Goal: Task Accomplishment & Management: Complete application form

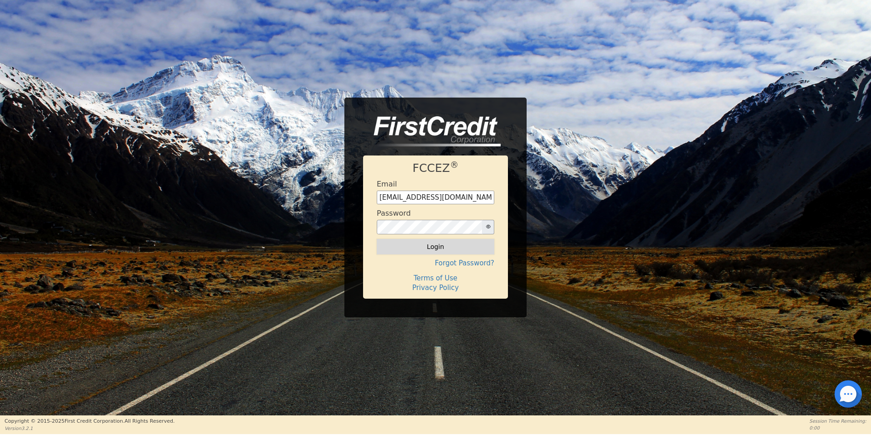
click at [425, 250] on button "Login" at bounding box center [436, 246] width 118 height 15
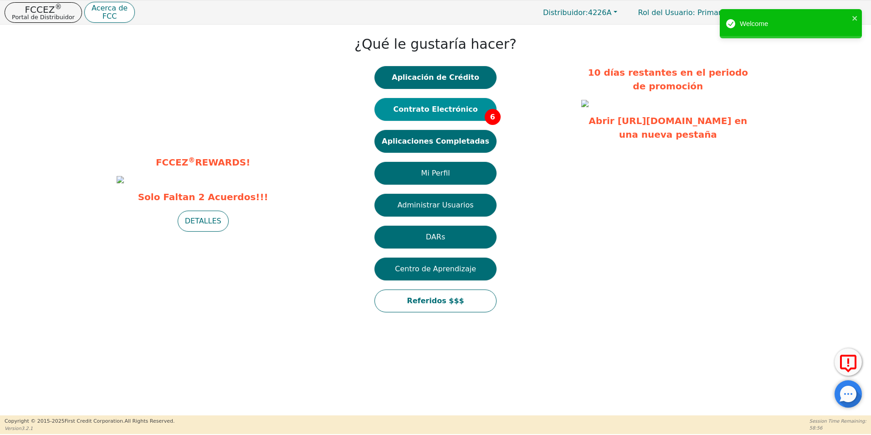
click at [450, 117] on button "Contrato Electrónico 6" at bounding box center [436, 109] width 122 height 23
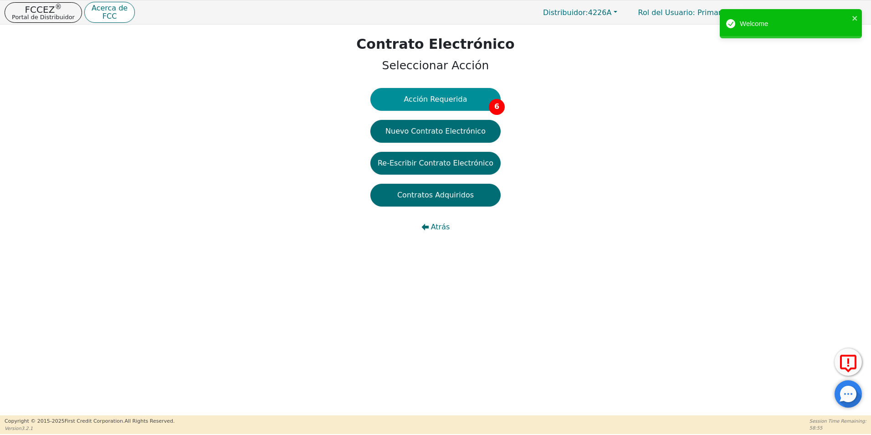
click at [430, 105] on button "Acción Requerida 6" at bounding box center [435, 99] width 130 height 23
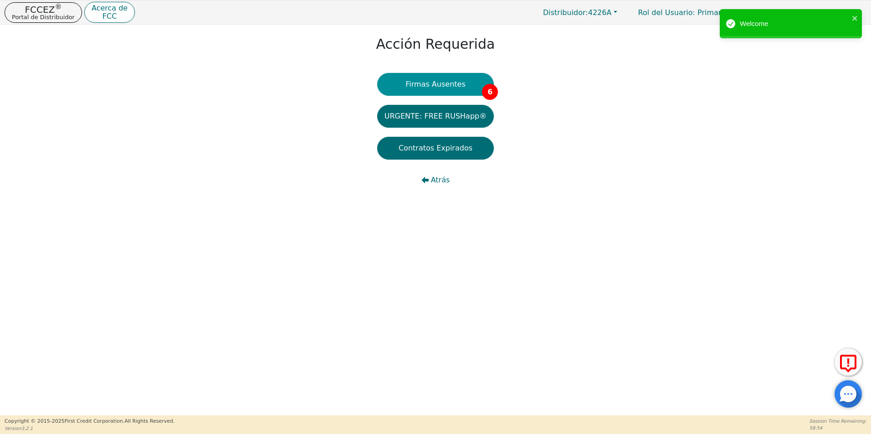
click at [454, 83] on button "Firmas Ausentes 6" at bounding box center [435, 84] width 117 height 23
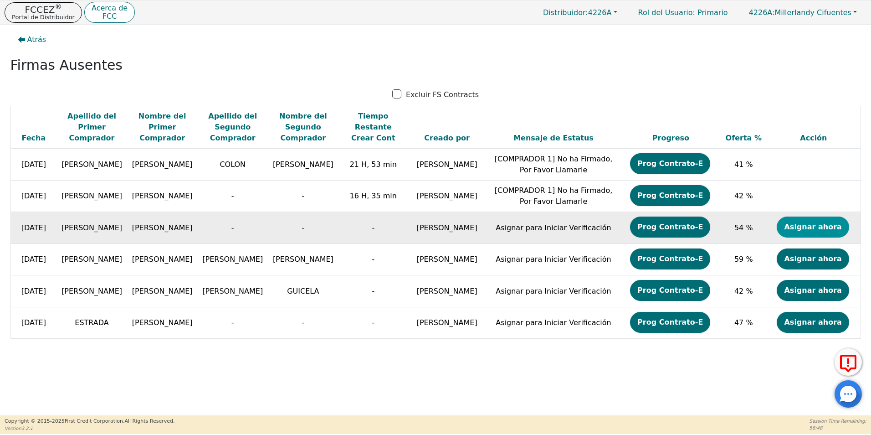
click at [836, 222] on button "Asignar ahora" at bounding box center [813, 226] width 72 height 21
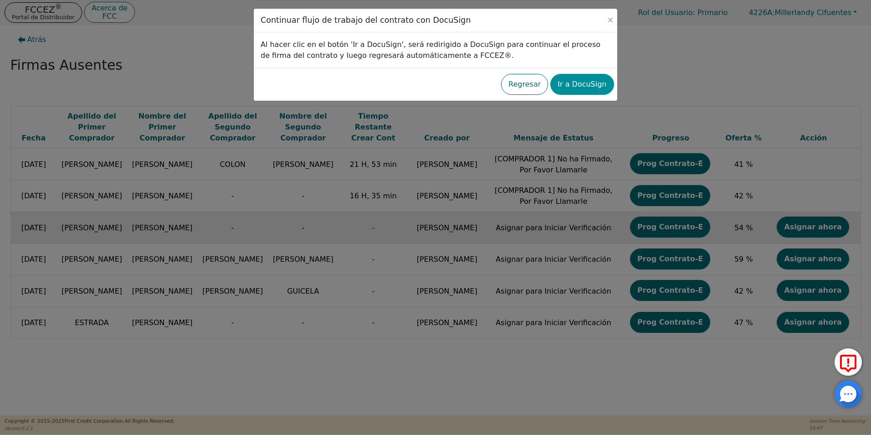
click at [599, 85] on button "Ir a DocuSign" at bounding box center [581, 84] width 63 height 21
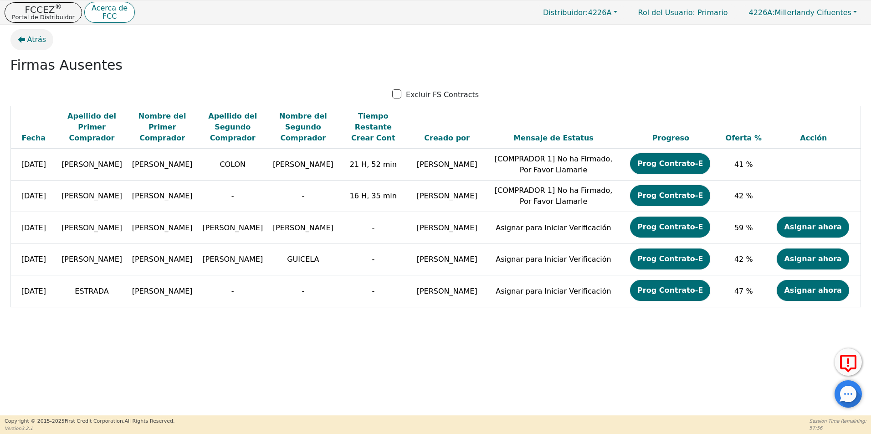
click at [33, 42] on span "Atrás" at bounding box center [36, 39] width 19 height 11
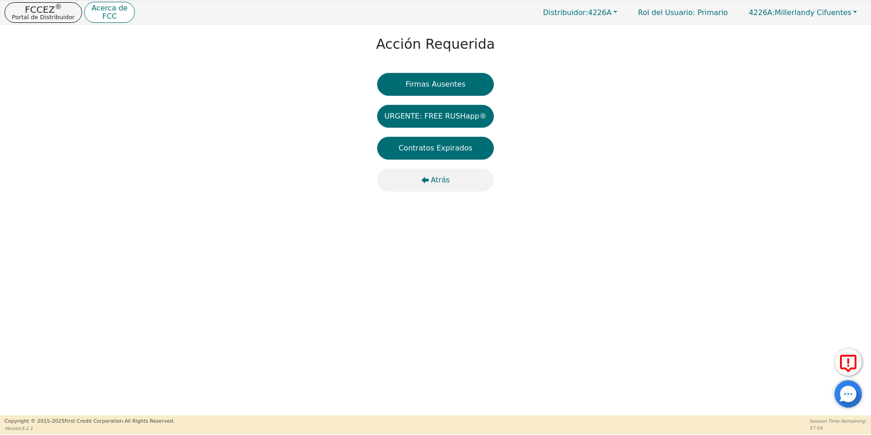
click at [435, 177] on span "Atrás" at bounding box center [440, 180] width 19 height 11
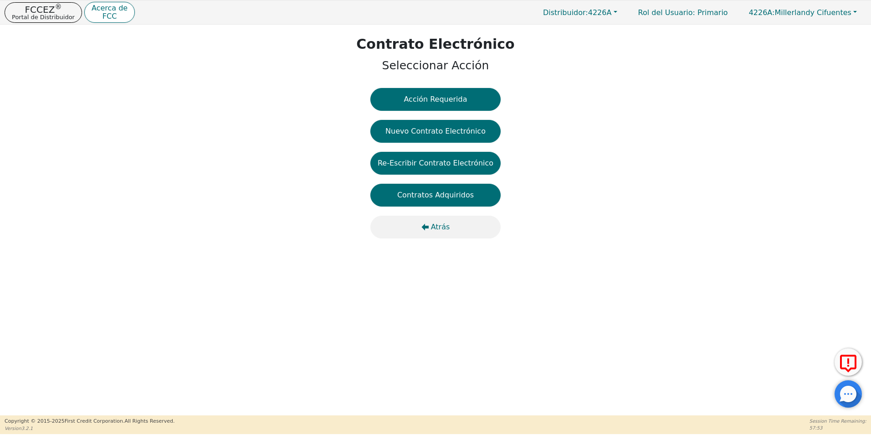
click at [433, 229] on span "Atrás" at bounding box center [440, 226] width 19 height 11
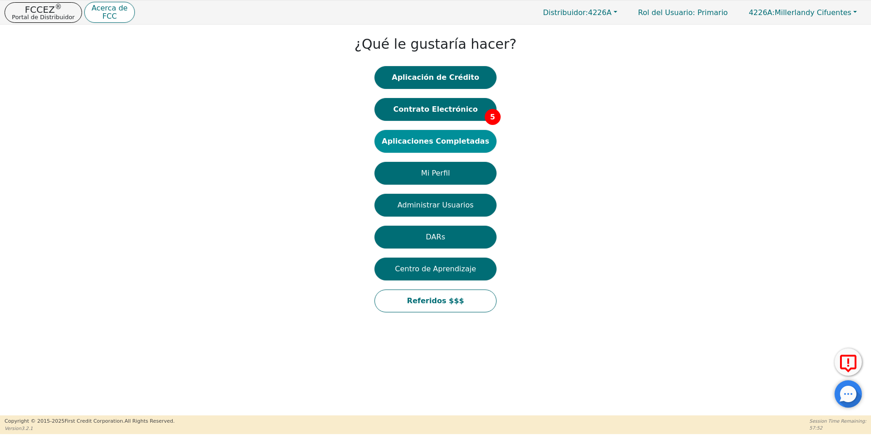
click at [468, 139] on button "Aplicaciones Completadas" at bounding box center [436, 141] width 122 height 23
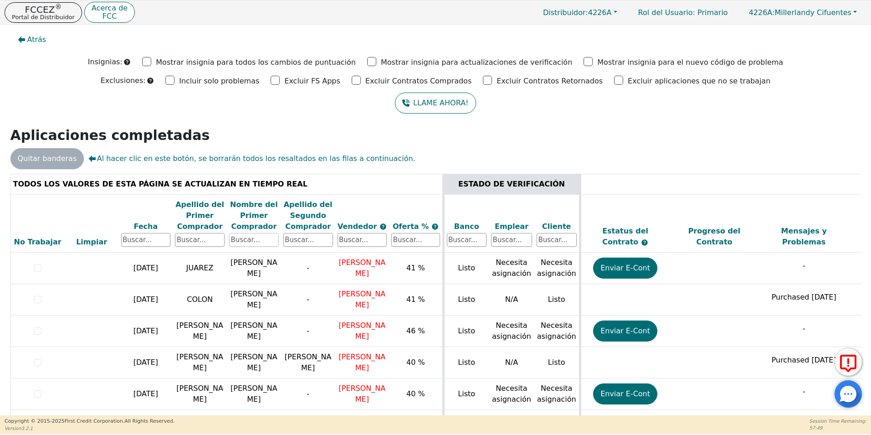
click at [260, 243] on input "text" at bounding box center [254, 240] width 50 height 14
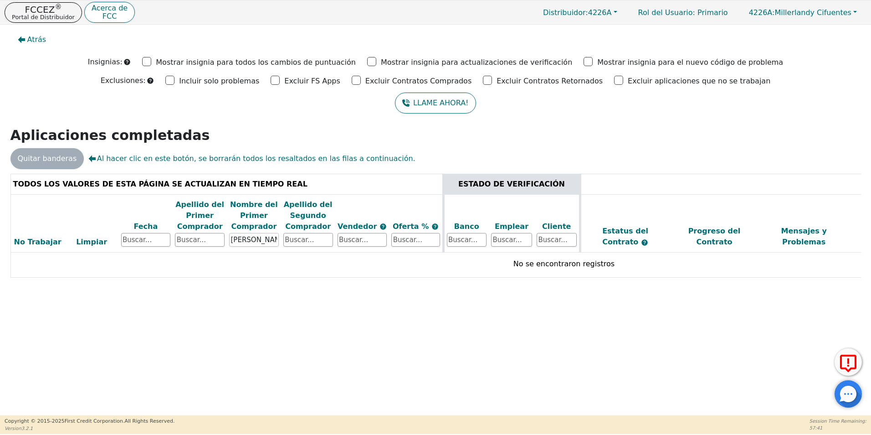
type input "[PERSON_NAME]"
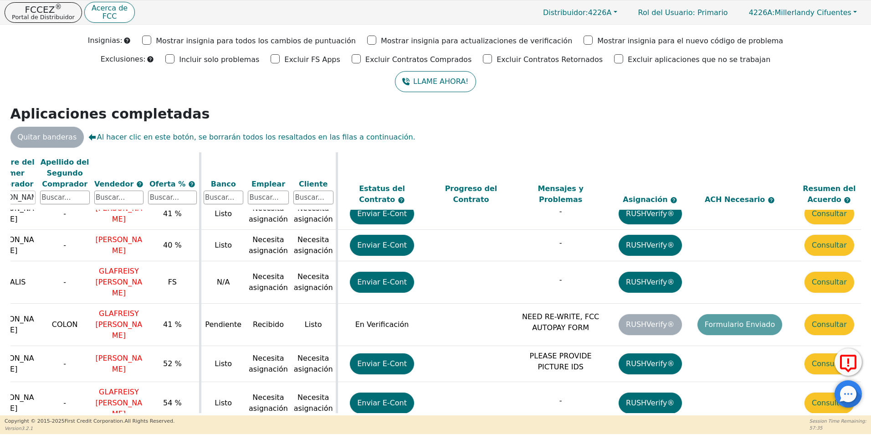
scroll to position [33, 262]
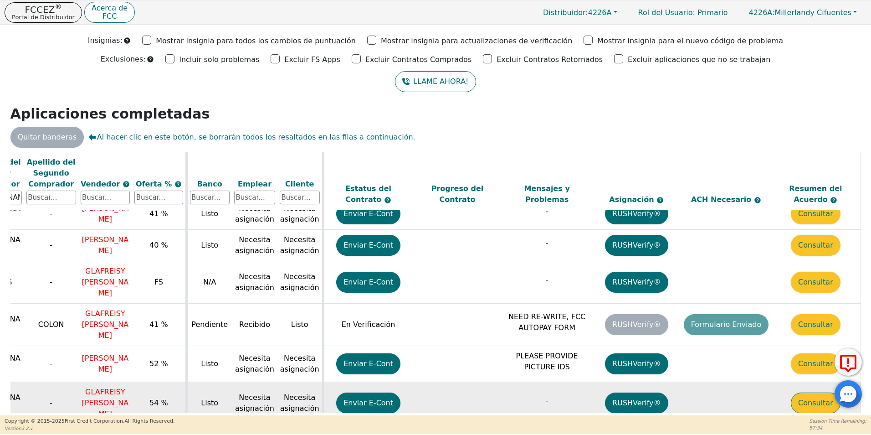
click at [812, 392] on button "Consultar" at bounding box center [816, 402] width 50 height 21
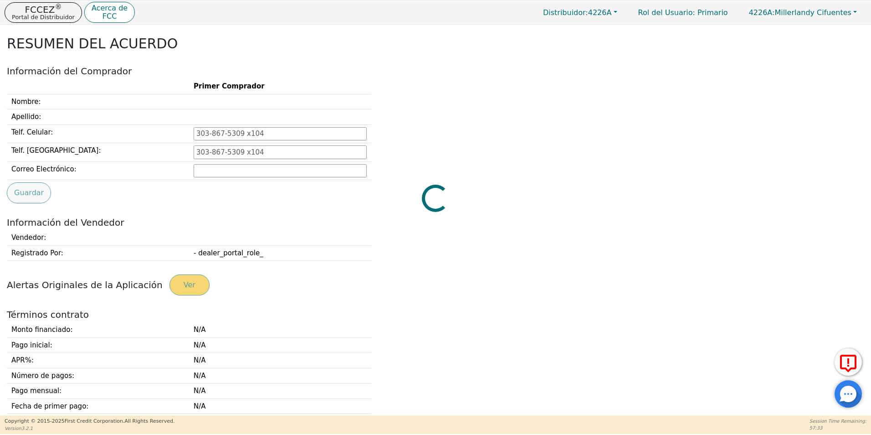
type input "[PHONE_NUMBER]"
type input "[EMAIL_ADDRESS][DOMAIN_NAME]"
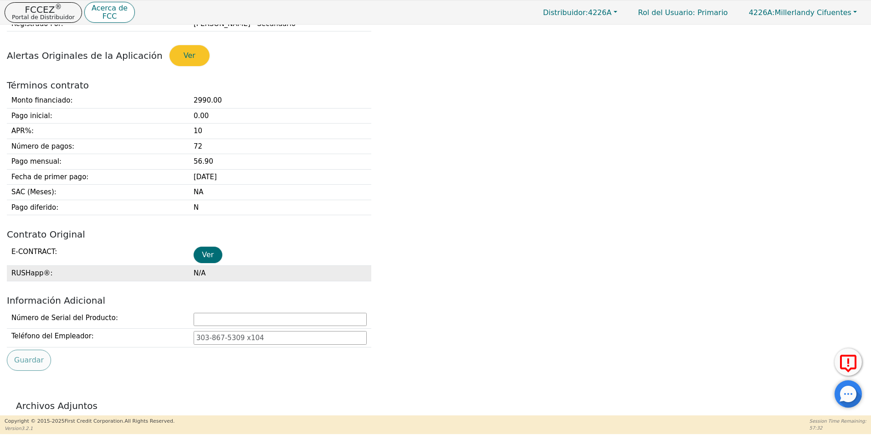
scroll to position [295, 0]
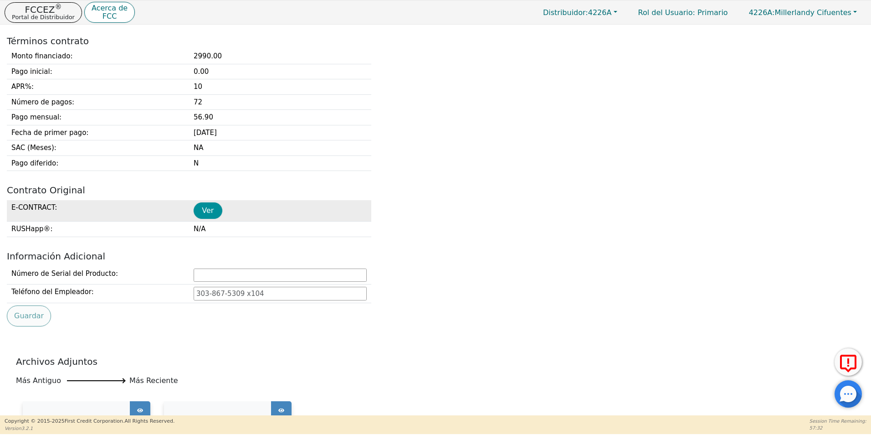
click at [203, 205] on button "Ver" at bounding box center [208, 210] width 29 height 16
